Goal: Information Seeking & Learning: Learn about a topic

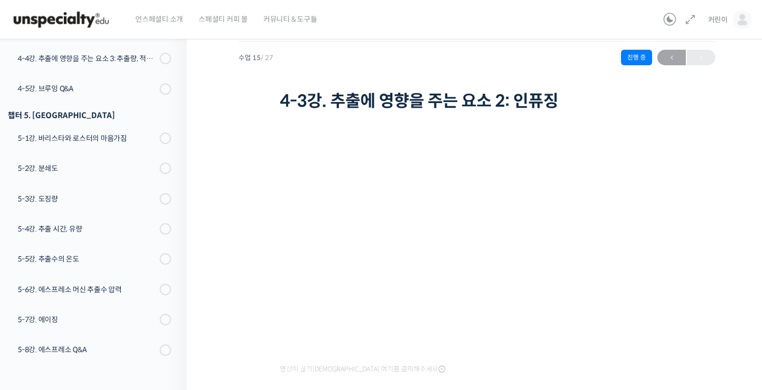
scroll to position [29, 0]
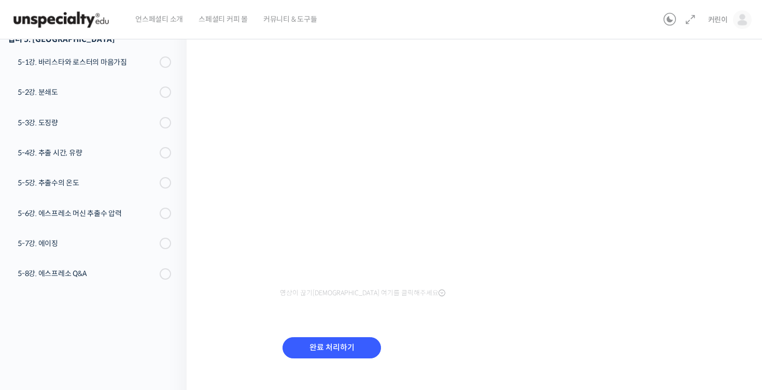
scroll to position [117, 0]
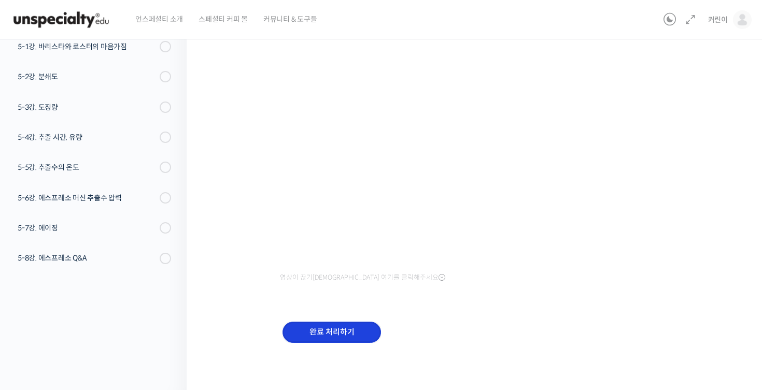
click at [352, 335] on input "완료 처리하기" at bounding box center [332, 332] width 98 height 21
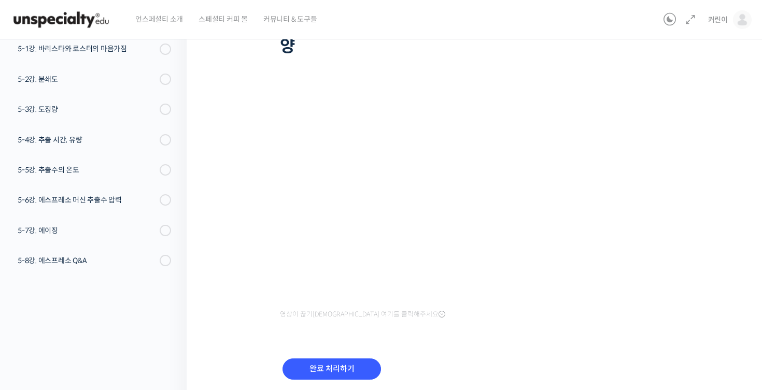
scroll to position [98, 0]
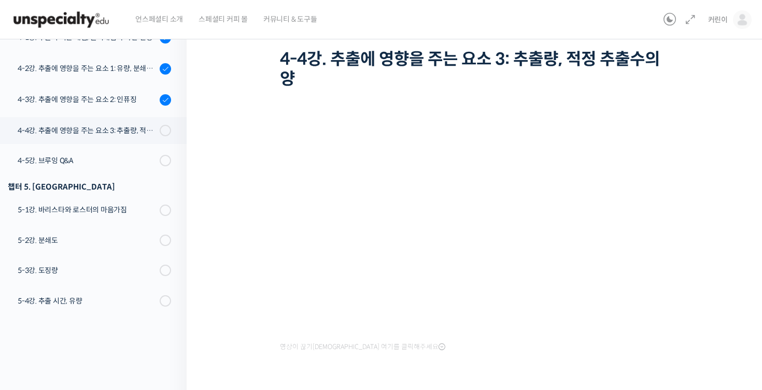
scroll to position [51, 0]
